Goal: Communication & Community: Answer question/provide support

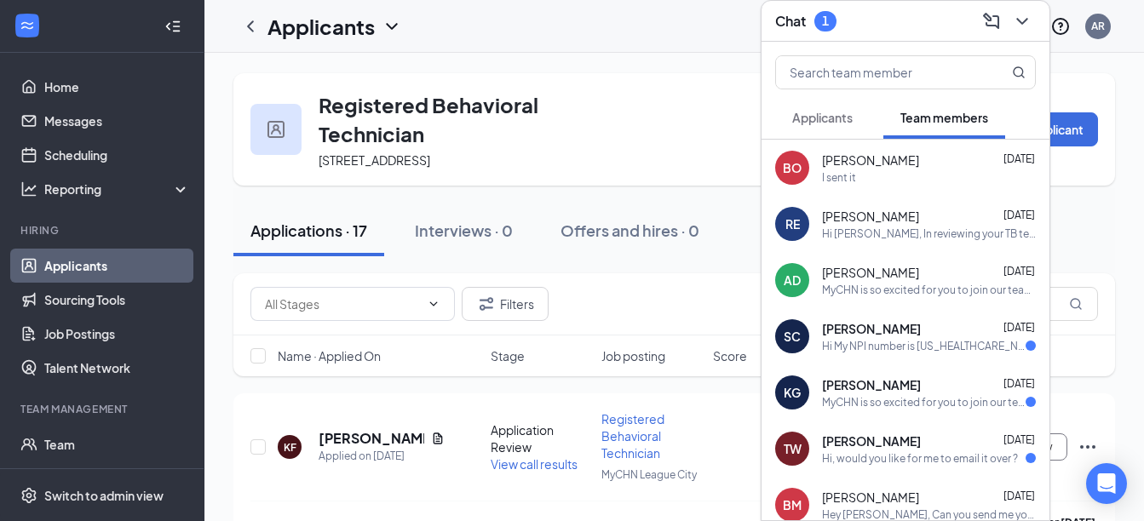
click at [838, 126] on button "Applicants" at bounding box center [822, 117] width 95 height 43
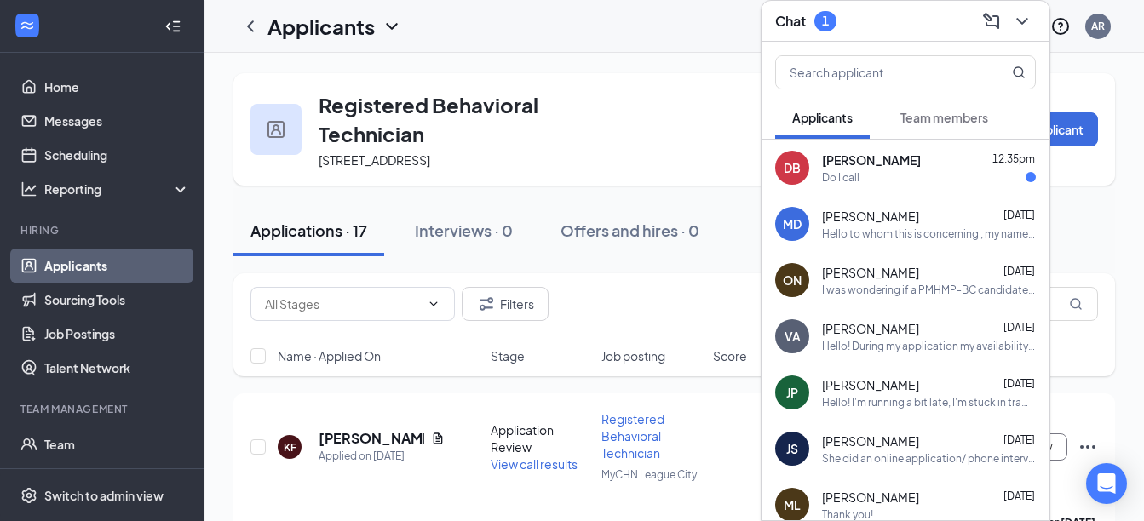
click at [904, 182] on div "Do I call" at bounding box center [929, 177] width 214 height 14
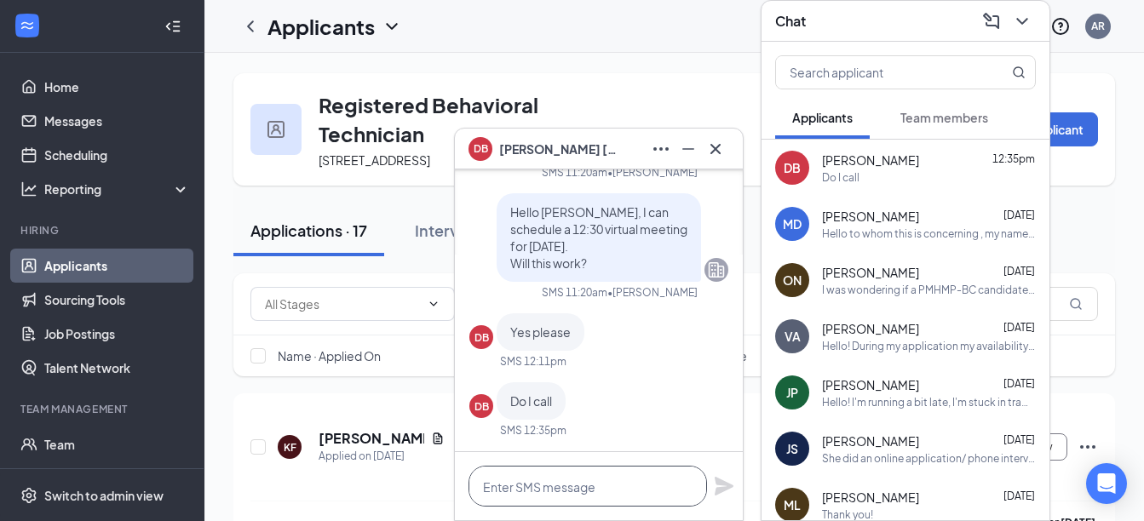
click at [550, 485] on textarea at bounding box center [587, 486] width 238 height 41
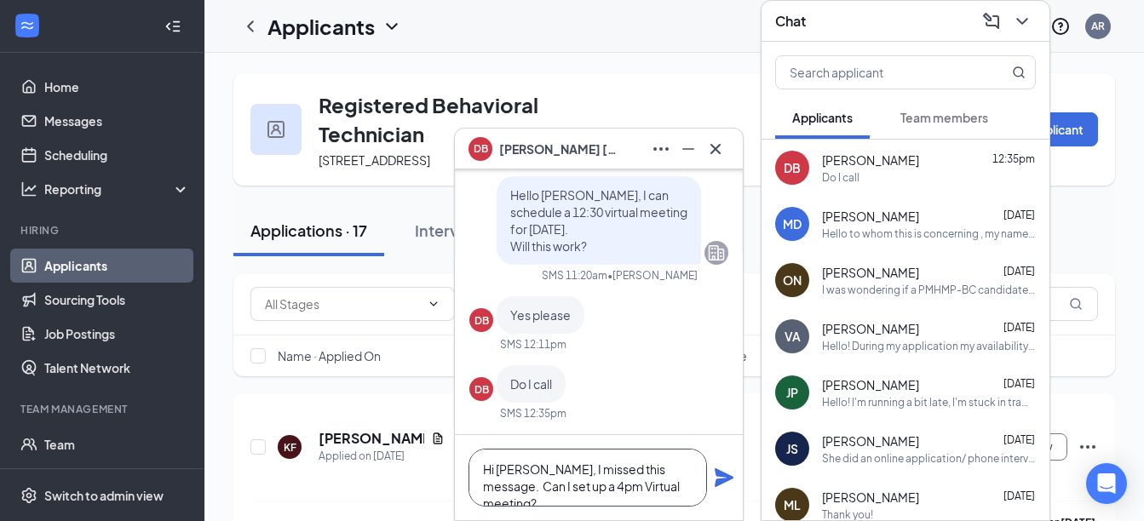
type textarea "Hi [PERSON_NAME], I missed this message. Can I set up a 4pm Virtual meeting?"
click at [715, 479] on icon "Plane" at bounding box center [724, 478] width 20 height 20
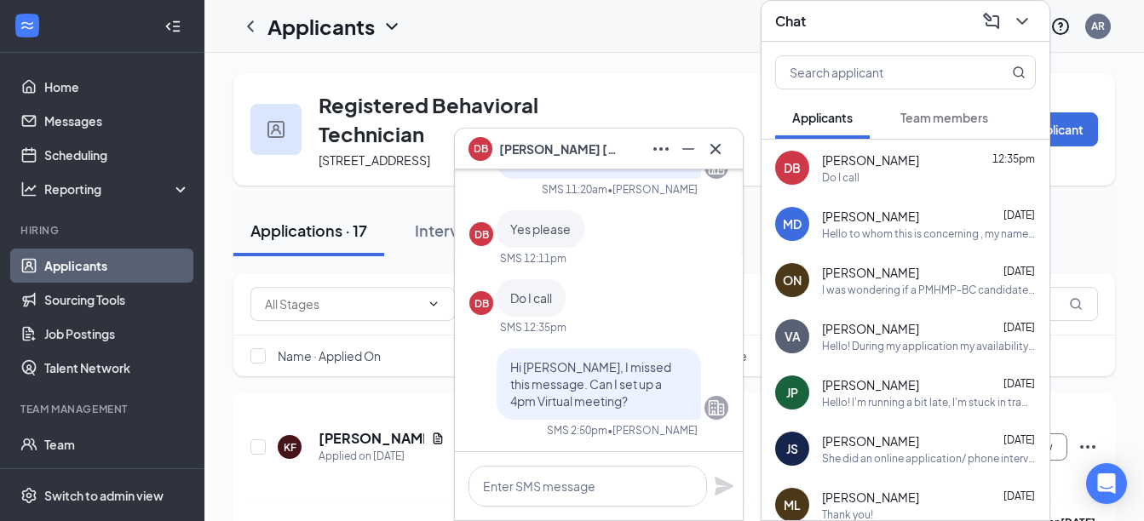
scroll to position [0, 0]
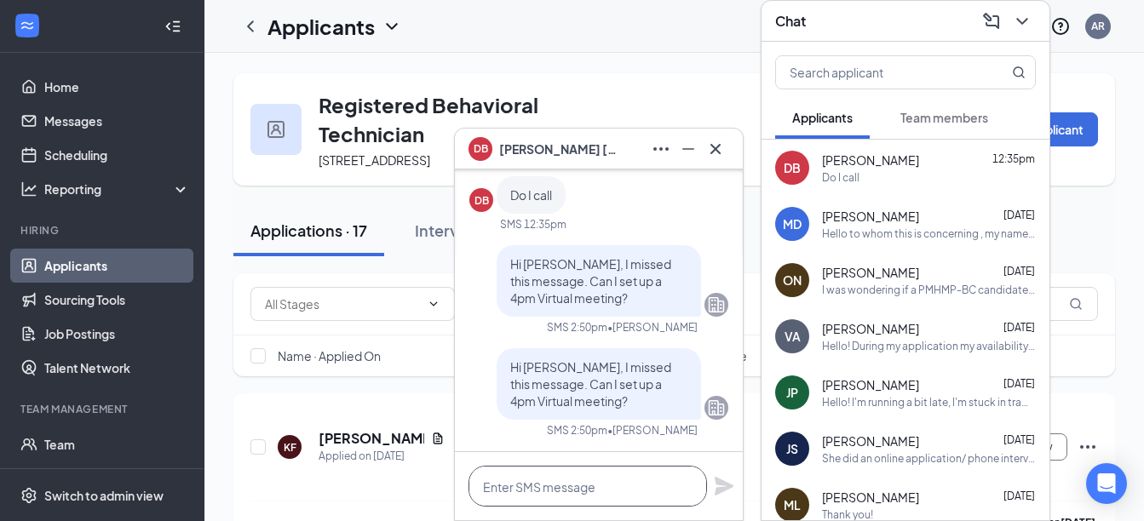
click at [576, 485] on textarea at bounding box center [587, 486] width 238 height 41
type textarea "Will this work?"
click at [721, 487] on icon "Plane" at bounding box center [724, 486] width 19 height 19
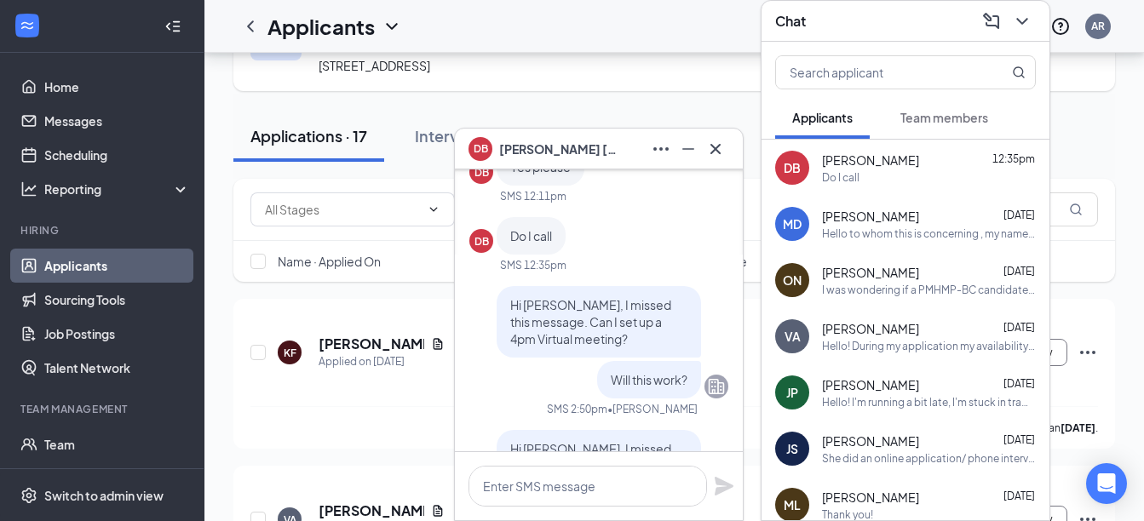
scroll to position [0, 0]
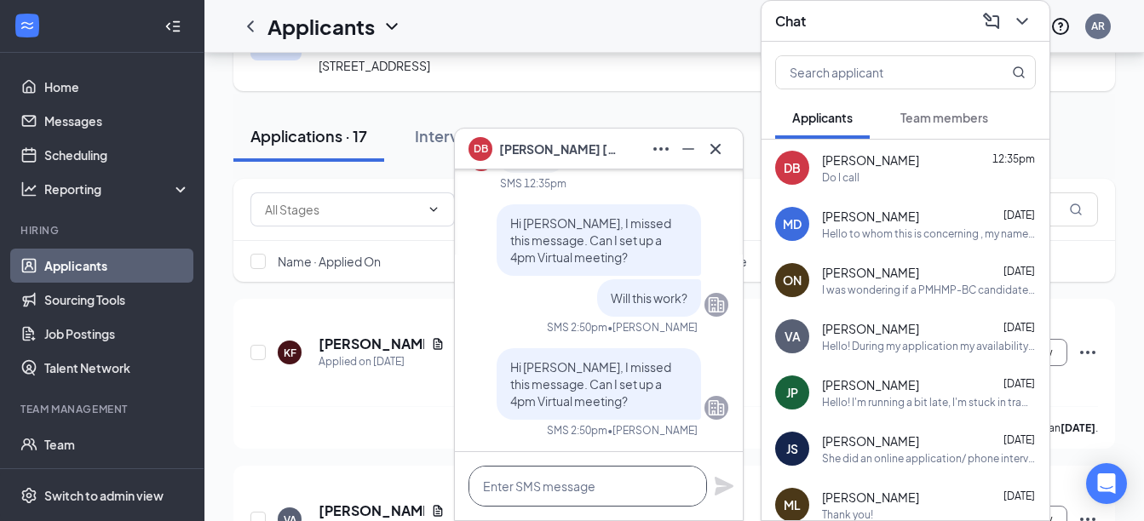
click at [623, 481] on textarea at bounding box center [587, 486] width 238 height 41
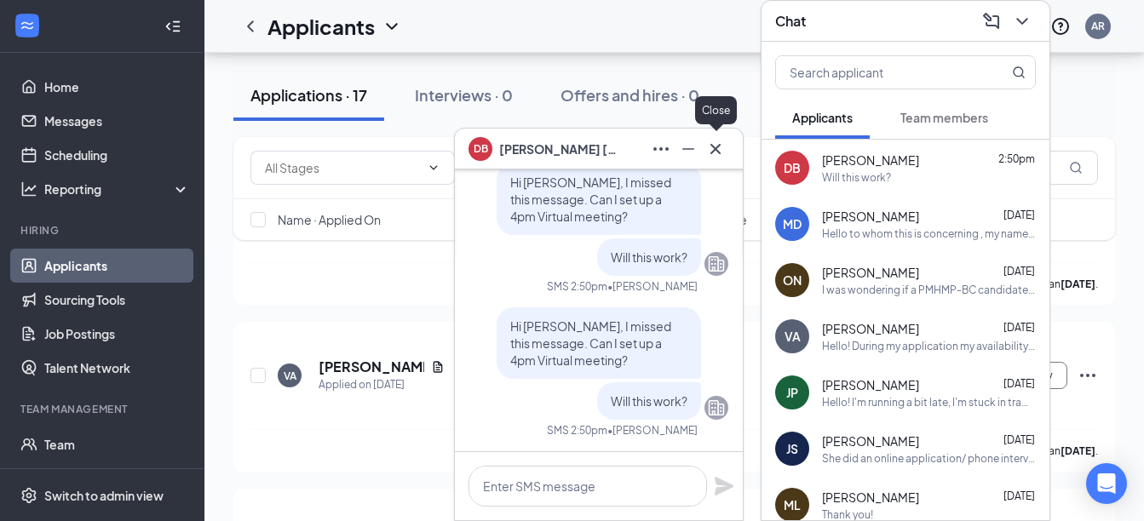
click at [721, 148] on icon "Cross" at bounding box center [715, 149] width 20 height 20
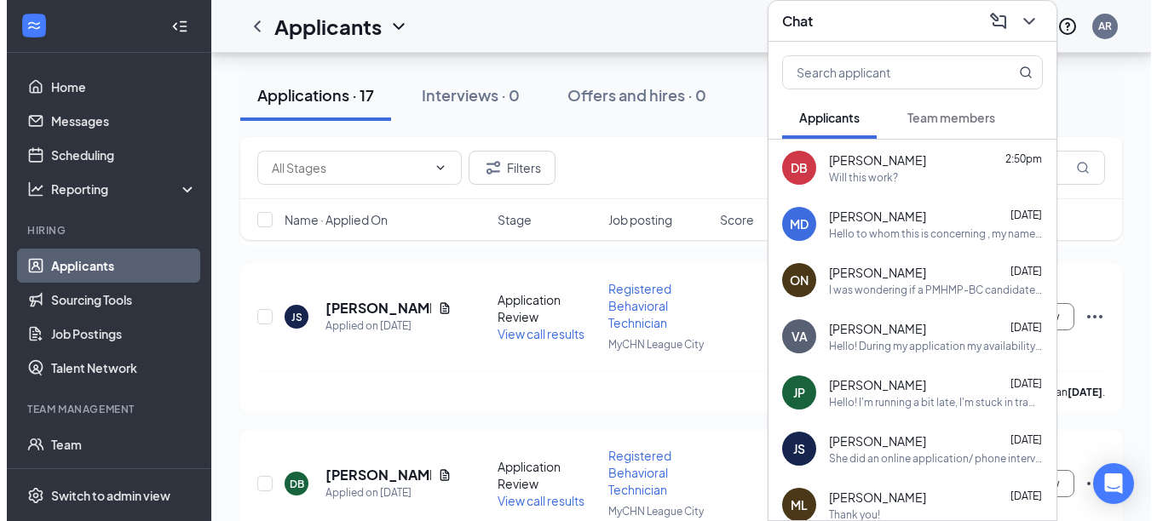
scroll to position [1025, 0]
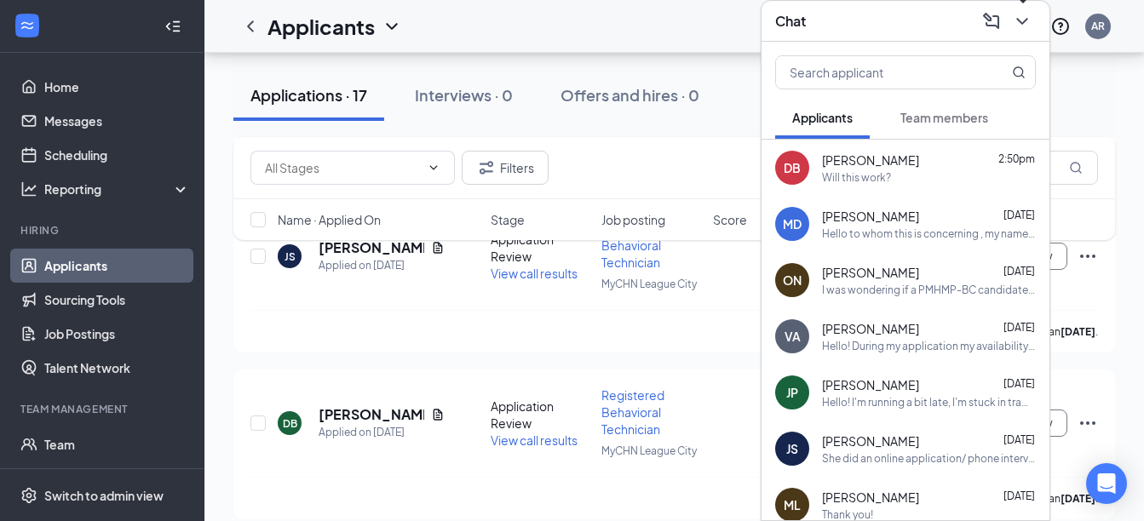
click at [1022, 22] on icon "ChevronDown" at bounding box center [1021, 21] width 11 height 7
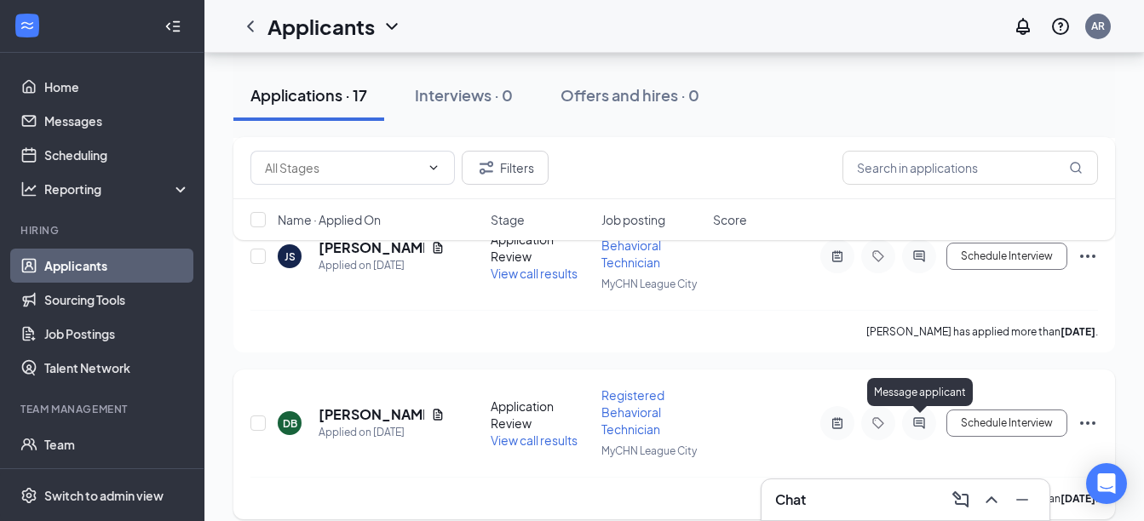
click at [919, 421] on icon "ActiveChat" at bounding box center [918, 422] width 11 height 11
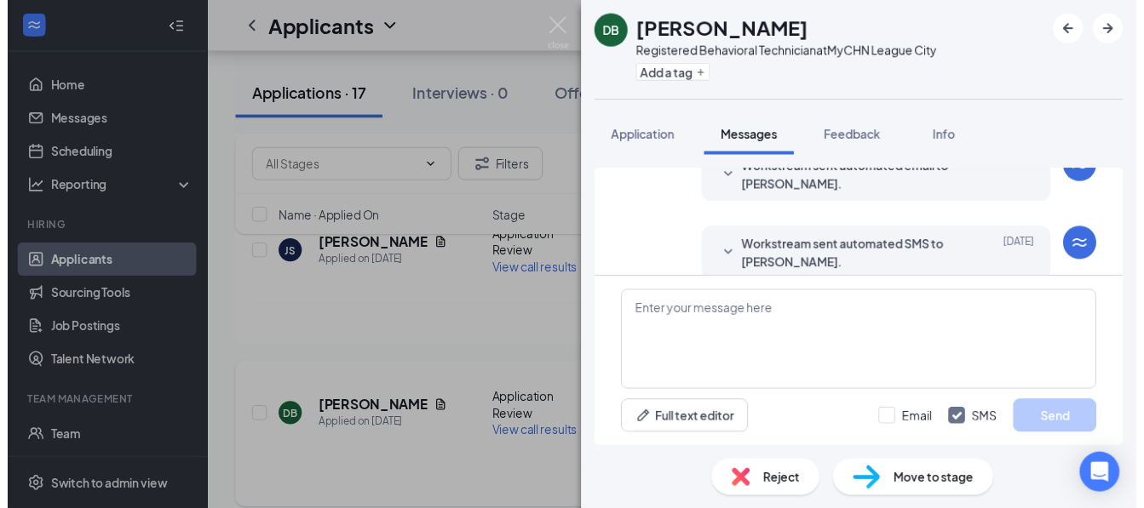
scroll to position [359, 0]
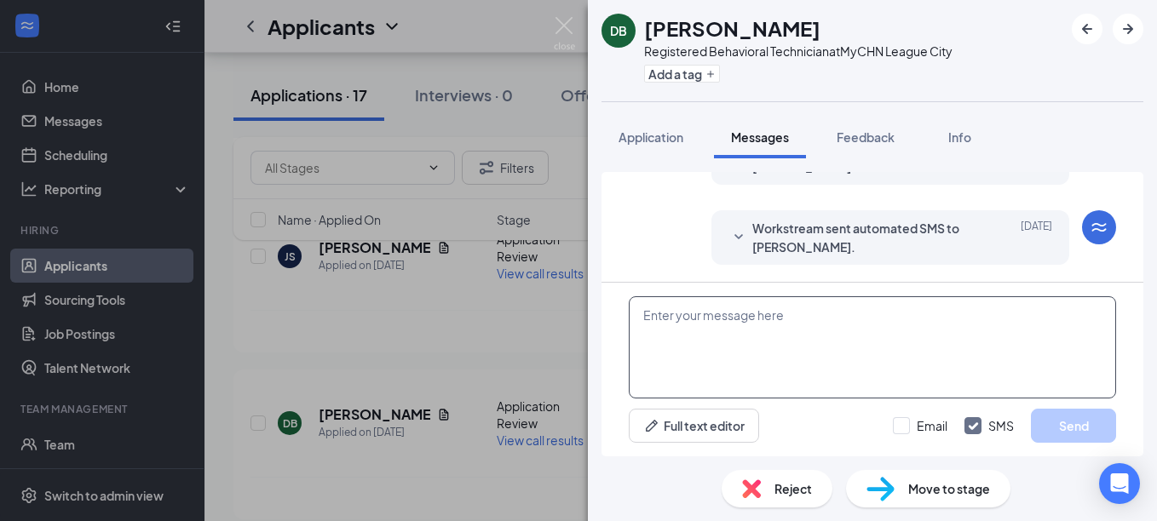
click at [744, 336] on textarea at bounding box center [872, 347] width 487 height 102
click at [906, 430] on input "Email" at bounding box center [920, 425] width 55 height 17
checkbox input "true"
click at [810, 332] on textarea at bounding box center [872, 347] width 487 height 102
click at [1134, 26] on icon "ArrowRight" at bounding box center [1127, 29] width 20 height 20
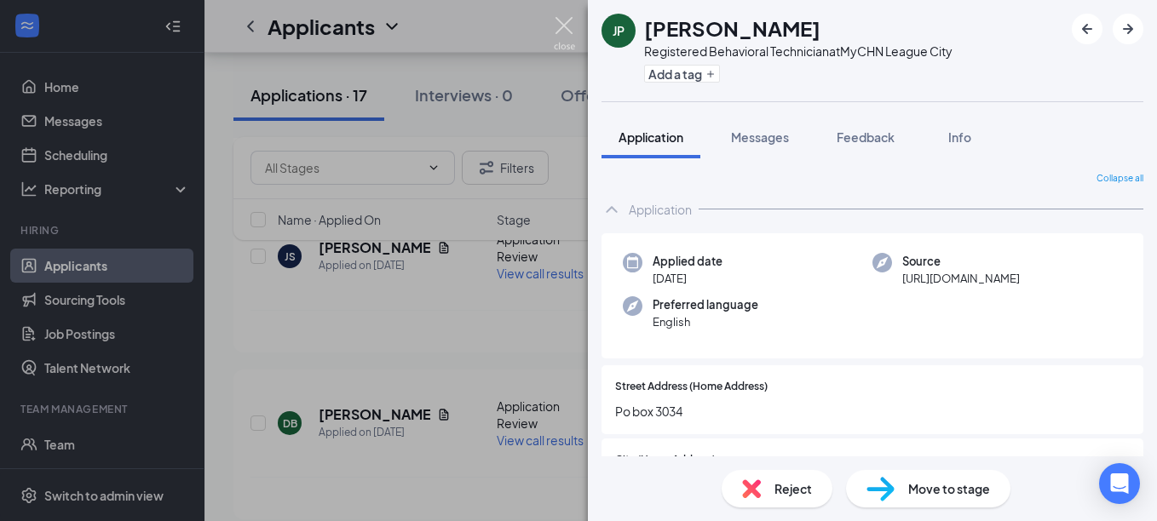
click at [564, 22] on img at bounding box center [564, 33] width 21 height 33
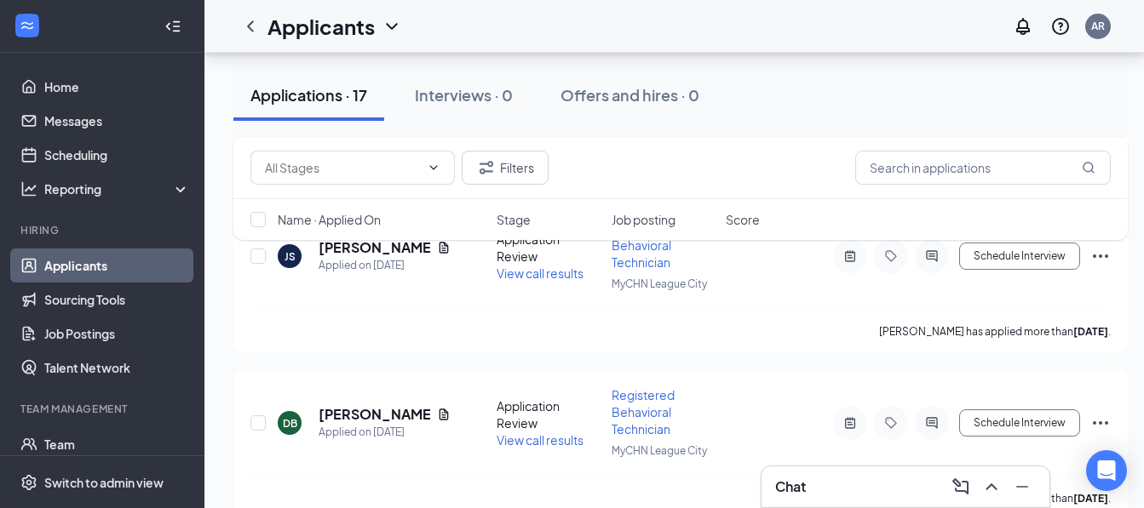
click at [440, 247] on div "Filters Name · Applied On Stage Job posting Score" at bounding box center [680, 197] width 894 height 120
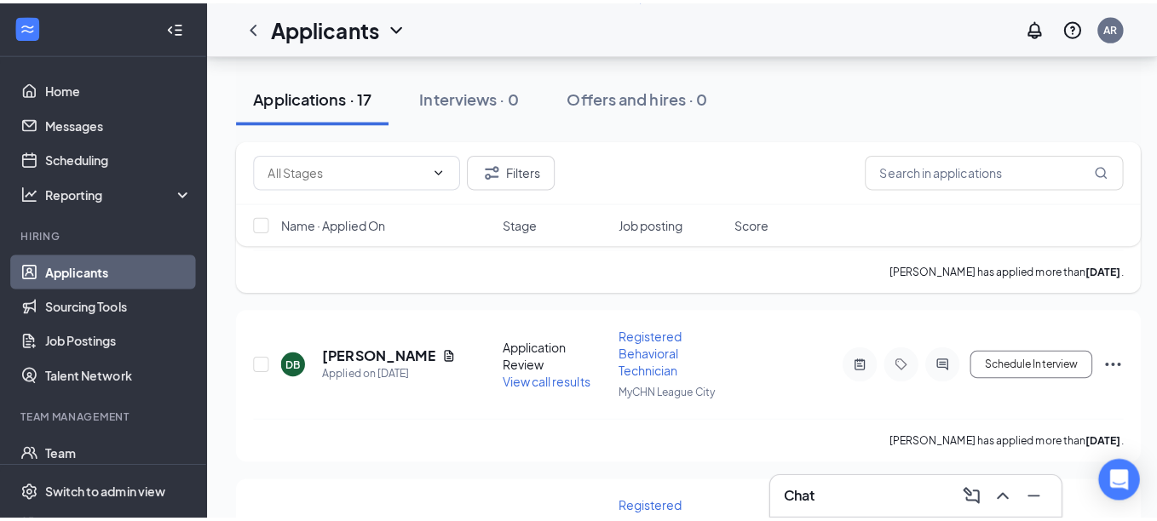
scroll to position [1106, 0]
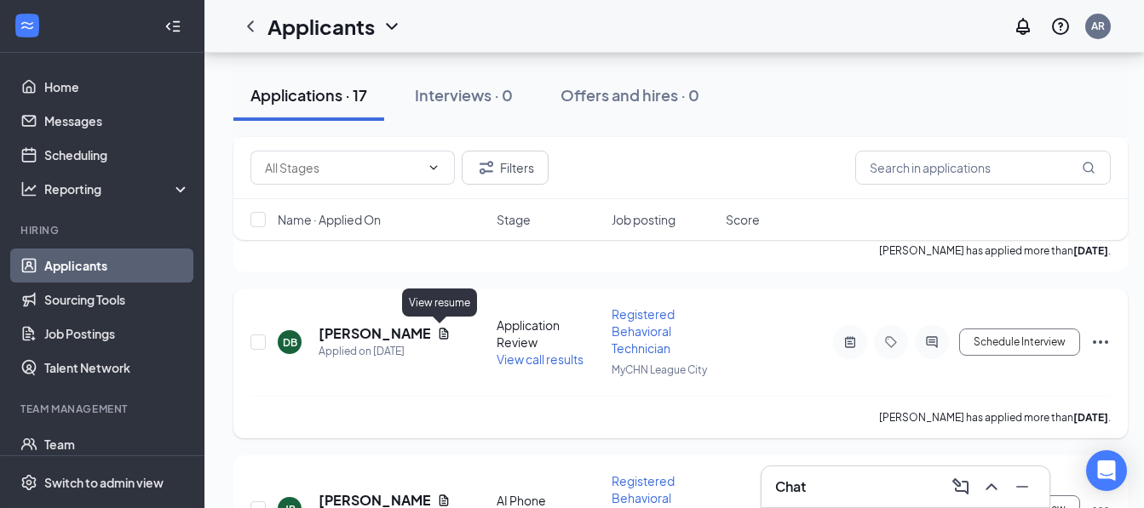
click at [437, 336] on icon "Document" at bounding box center [444, 334] width 14 height 14
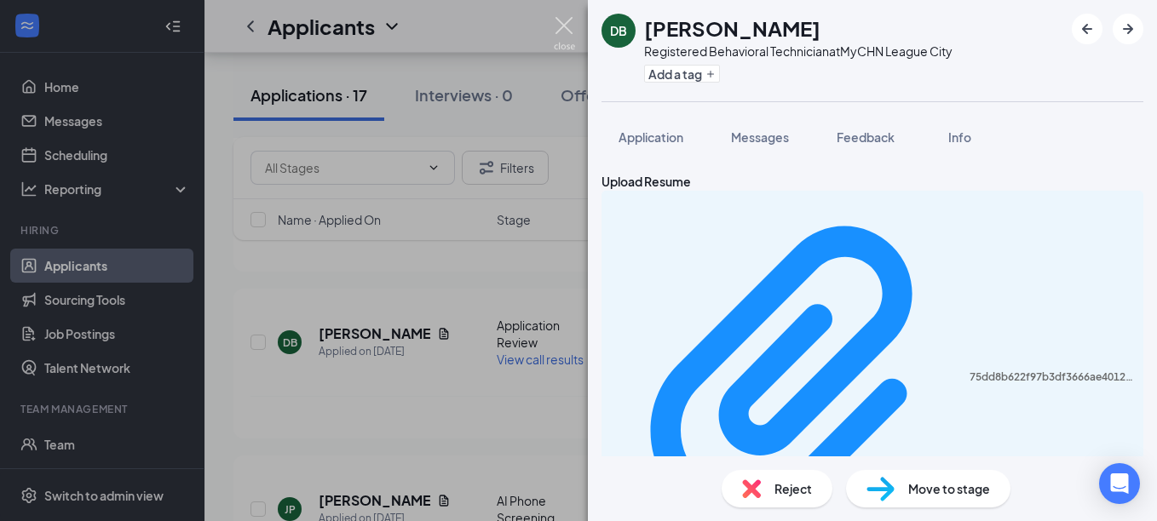
click at [564, 30] on img at bounding box center [564, 33] width 21 height 33
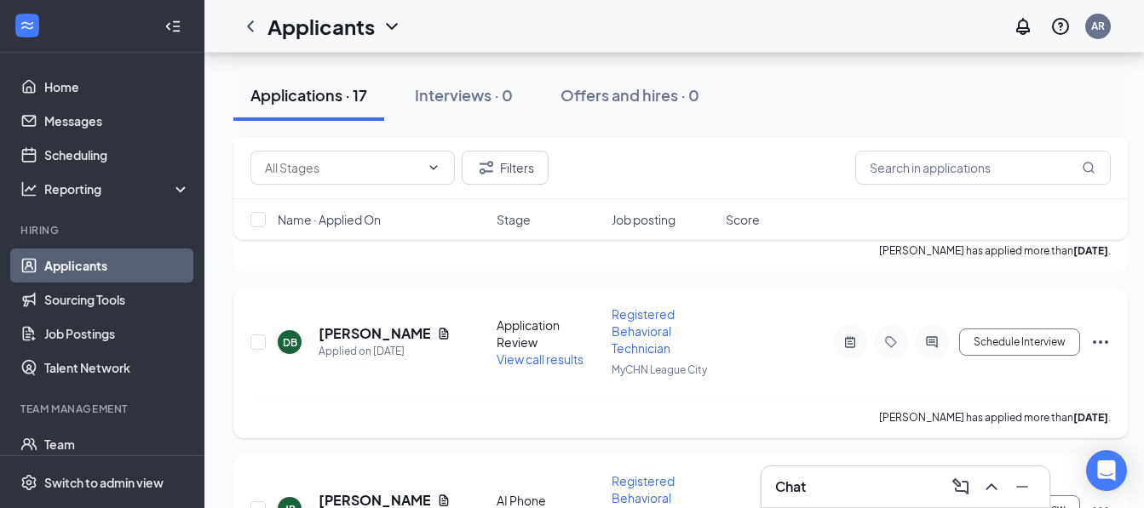
click at [934, 349] on div at bounding box center [932, 342] width 34 height 34
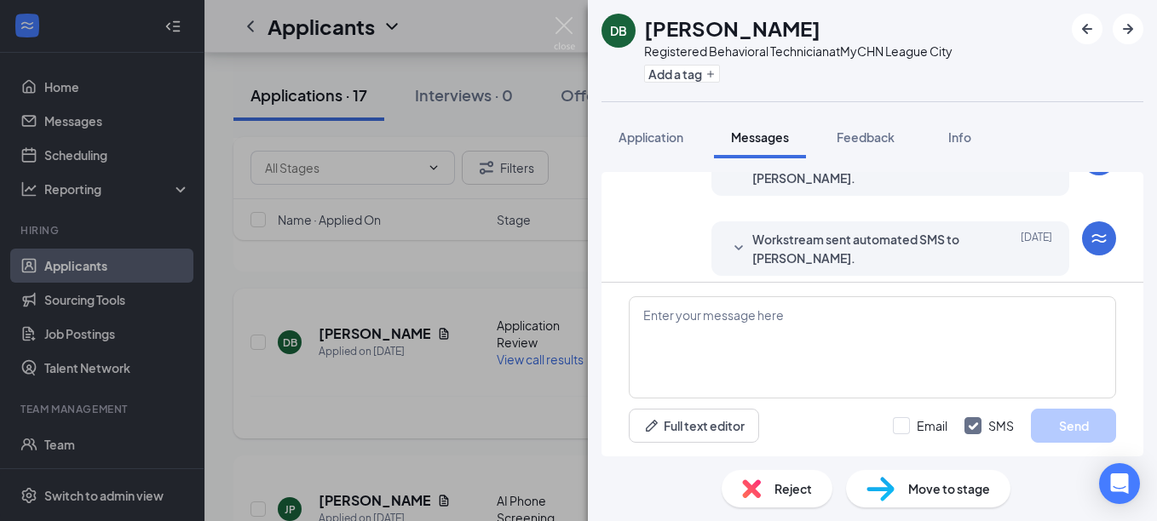
scroll to position [359, 0]
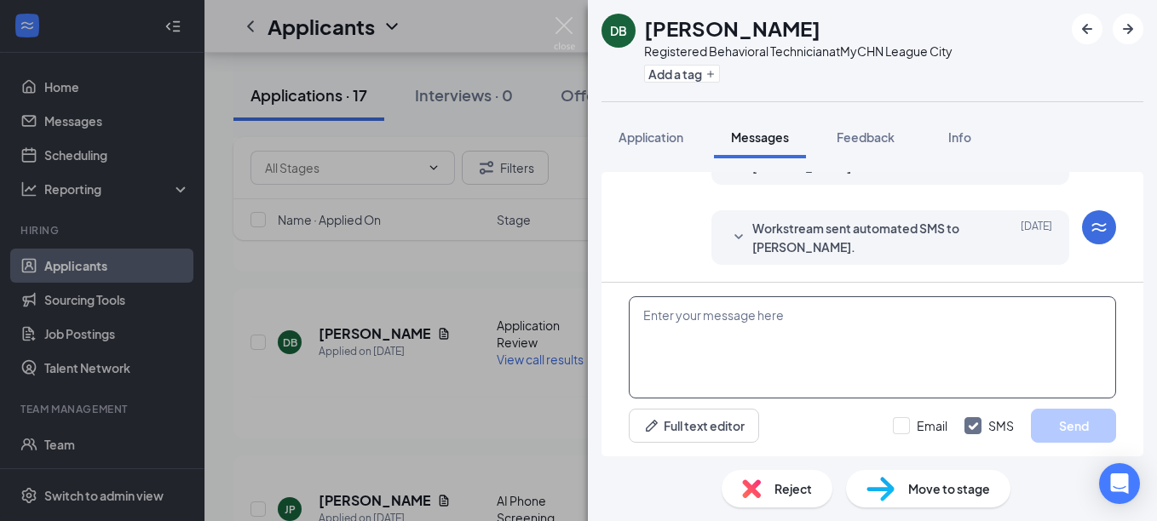
click at [850, 338] on textarea at bounding box center [872, 347] width 487 height 102
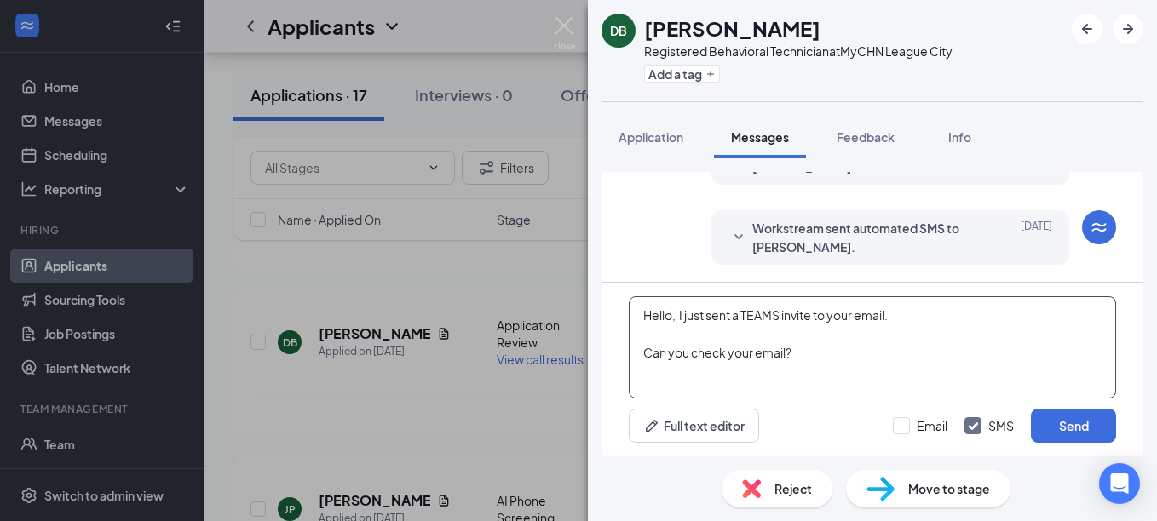
click at [907, 313] on textarea "Hello, I just sent a TEAMS invite to your email. Can you check your email?" at bounding box center [872, 347] width 487 height 102
type textarea "Hello, I just sent a TEAMS invite to your email- for 4pm. Can you check your em…"
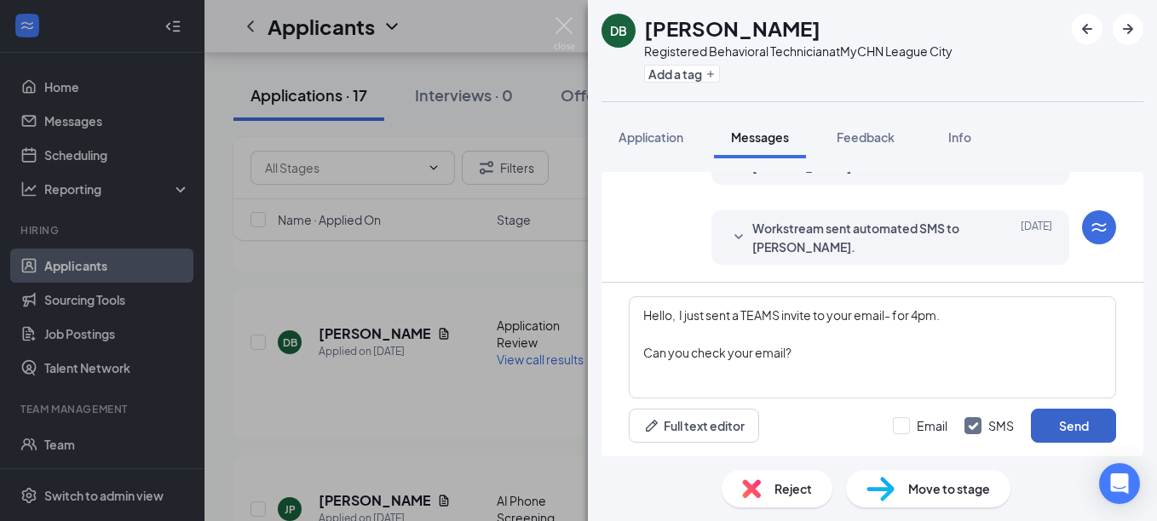
click at [1065, 439] on button "Send" at bounding box center [1073, 426] width 85 height 34
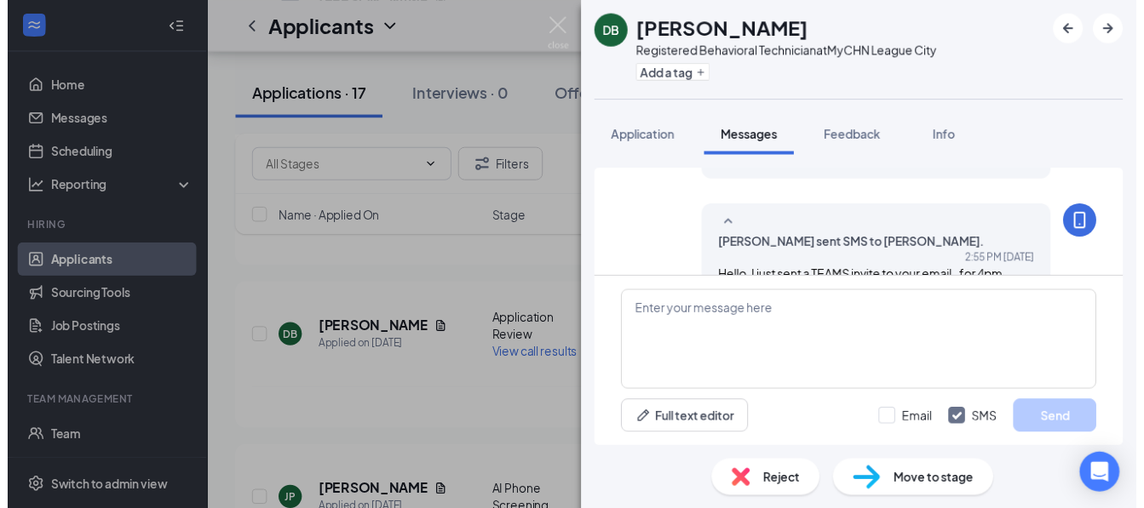
scroll to position [505, 0]
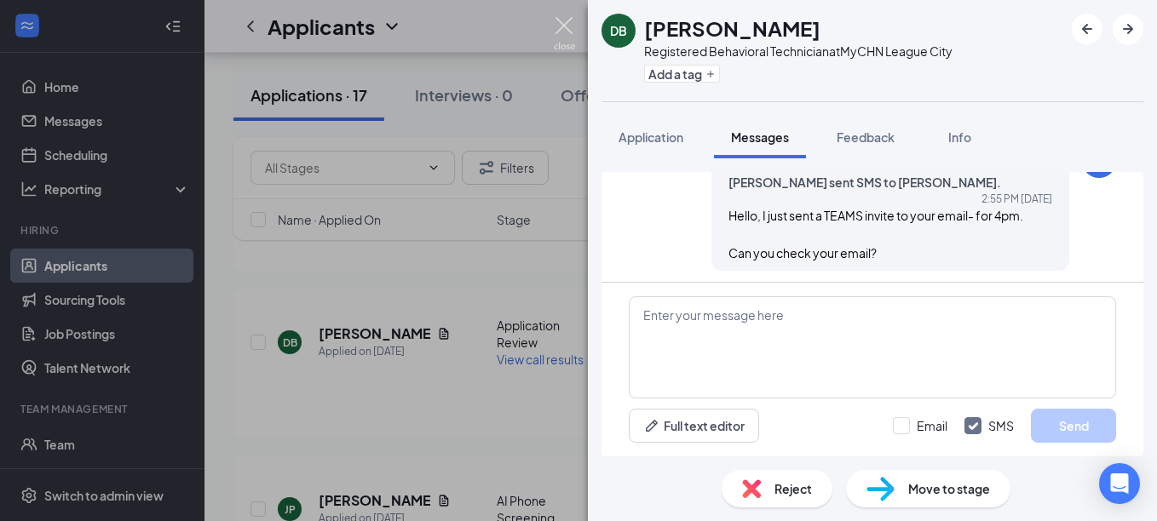
click at [560, 22] on img at bounding box center [564, 33] width 21 height 33
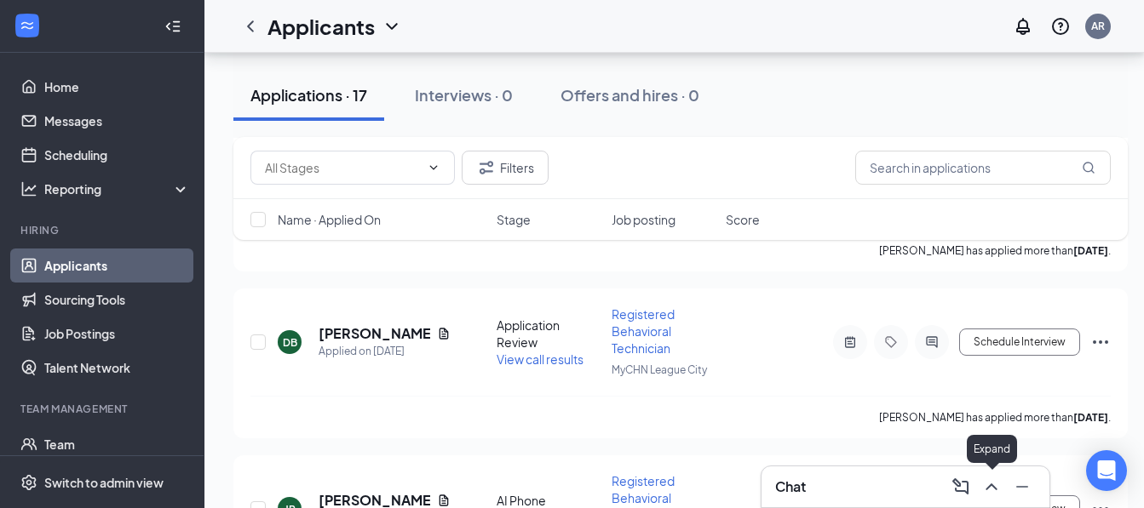
click at [996, 485] on icon "ChevronUp" at bounding box center [991, 487] width 20 height 20
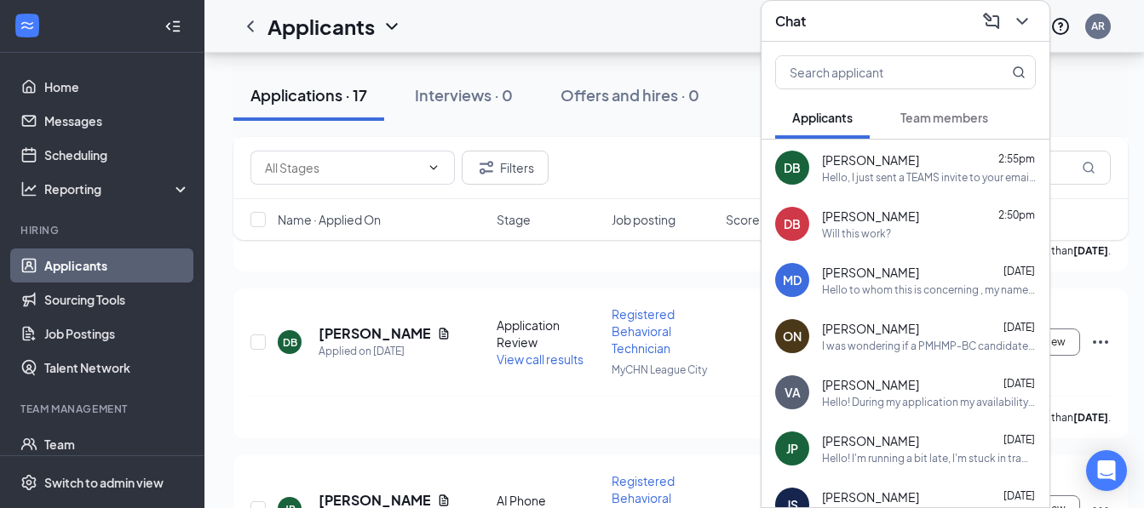
click at [889, 211] on span "[PERSON_NAME]" at bounding box center [870, 216] width 97 height 17
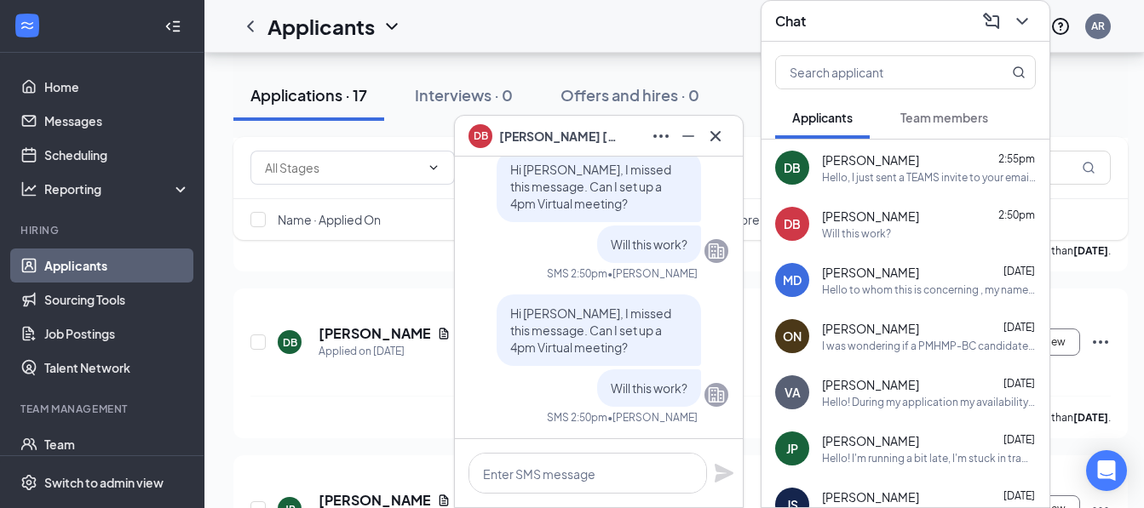
click at [915, 227] on div "Will this work?" at bounding box center [929, 234] width 214 height 14
click at [927, 110] on span "Team members" at bounding box center [944, 117] width 88 height 15
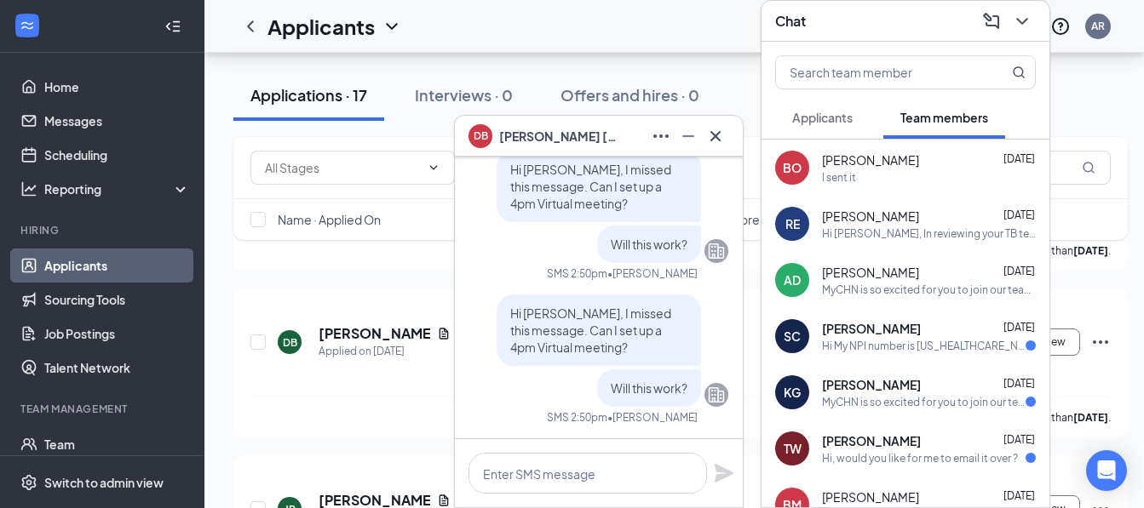
click at [825, 110] on span "Applicants" at bounding box center [822, 117] width 60 height 15
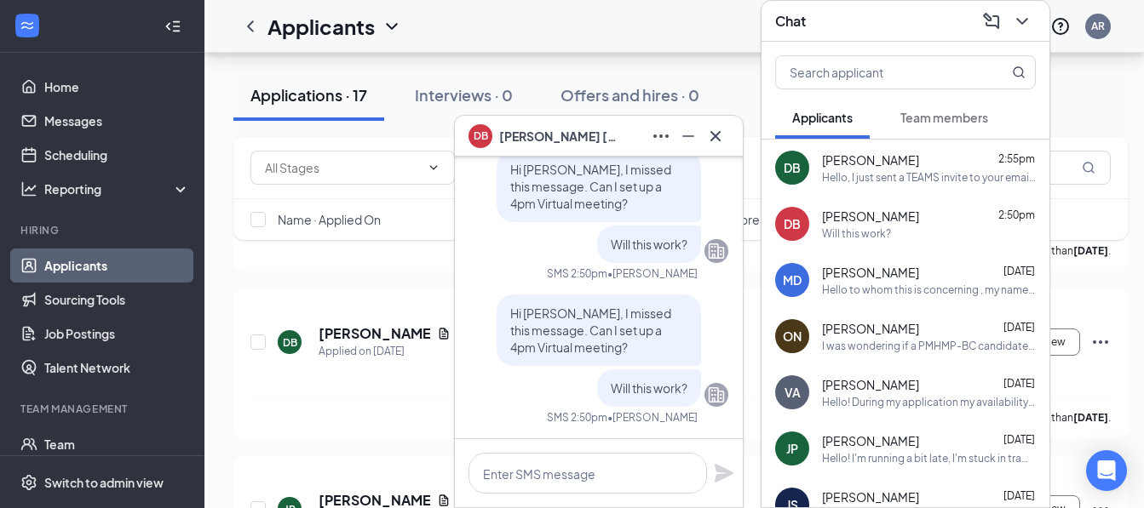
click at [900, 170] on div "Hello, I just sent a TEAMS invite to your email- for 4pm. Can you check your em…" at bounding box center [929, 177] width 214 height 14
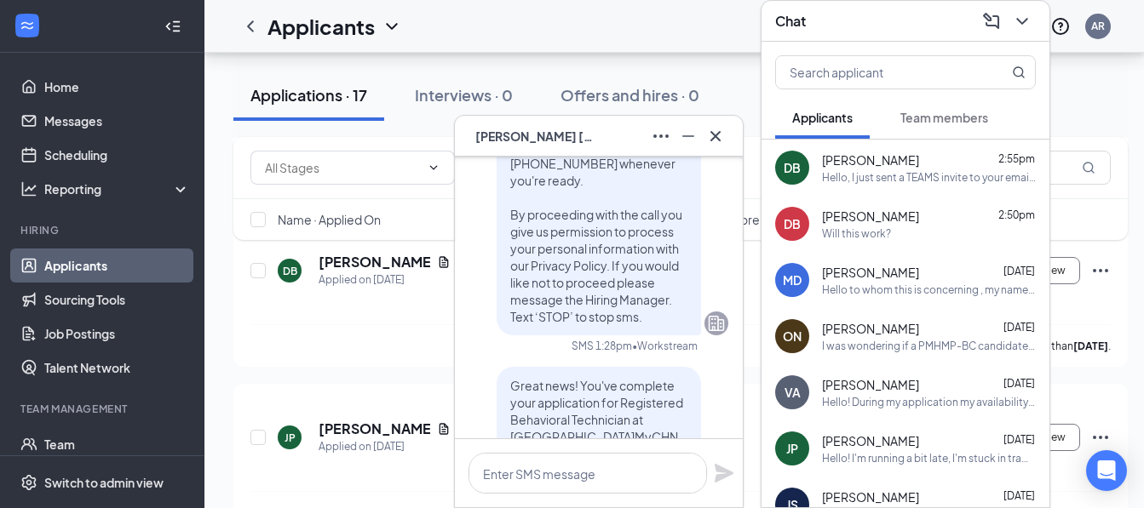
scroll to position [-229, 0]
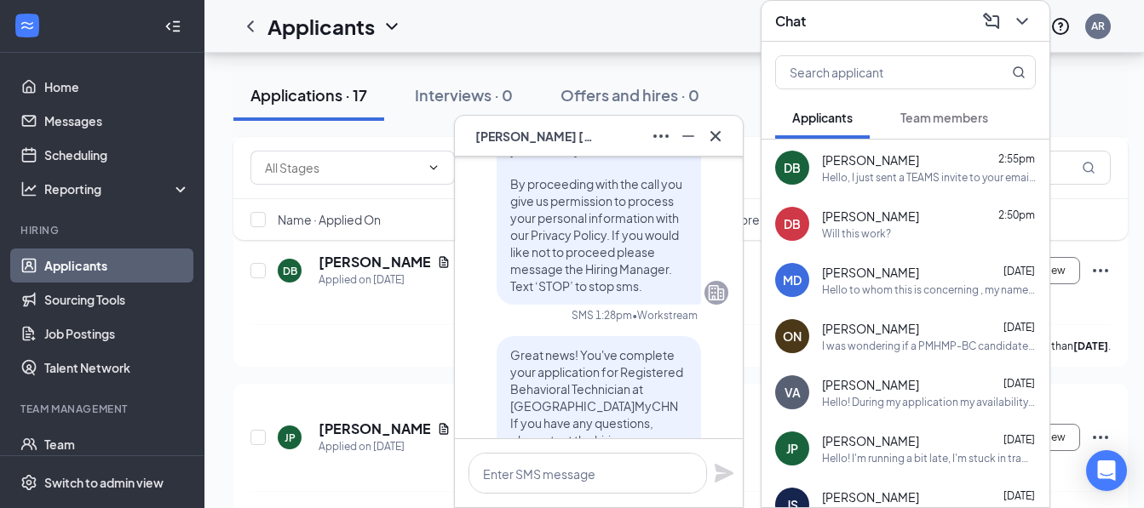
click at [879, 211] on span "[PERSON_NAME]" at bounding box center [870, 216] width 97 height 17
